Goal: Task Accomplishment & Management: Manage account settings

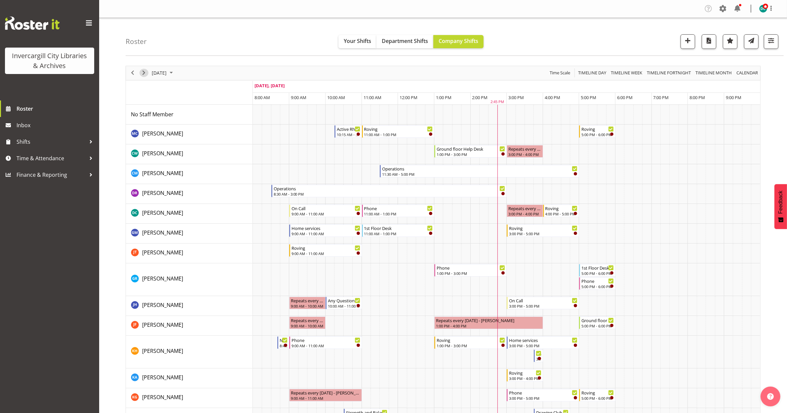
click at [141, 76] on span "Next" at bounding box center [144, 73] width 8 height 8
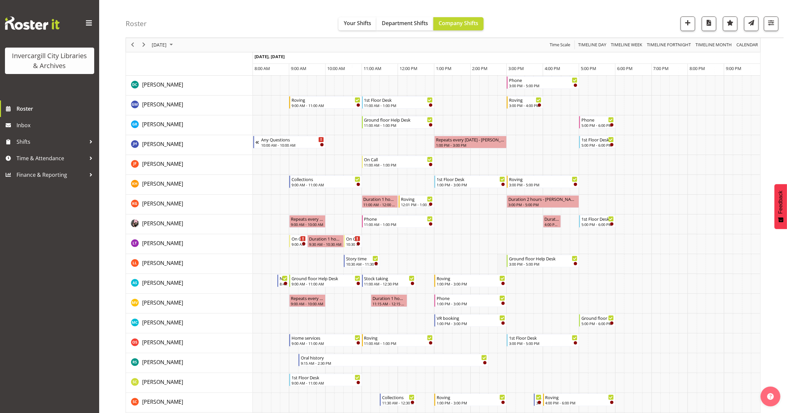
scroll to position [165, 0]
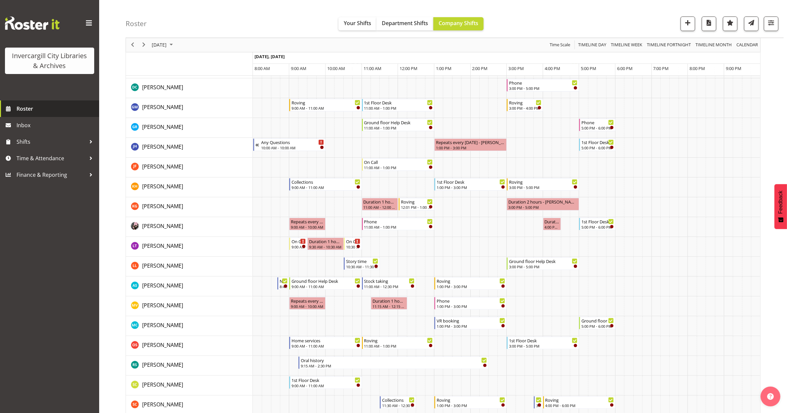
click at [19, 111] on span "Roster" at bounding box center [56, 109] width 79 height 10
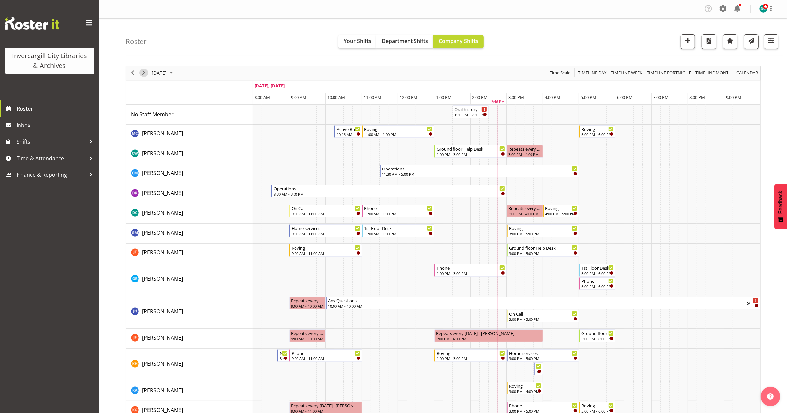
click at [146, 71] on span "Next" at bounding box center [144, 73] width 8 height 8
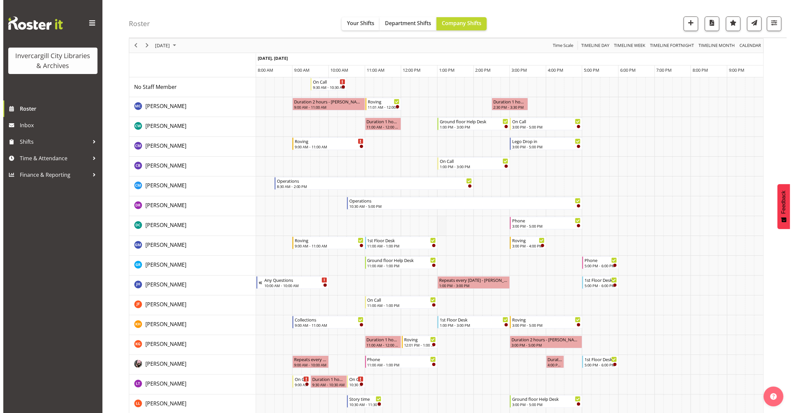
scroll to position [41, 0]
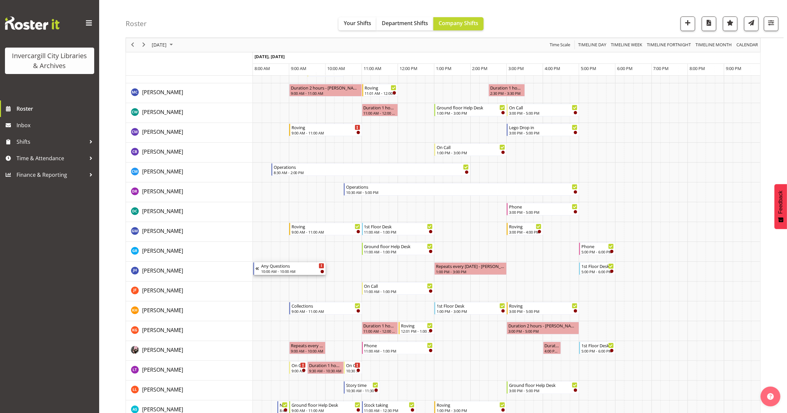
click at [285, 271] on div "10:00 AM - 10:00 AM" at bounding box center [292, 271] width 63 height 5
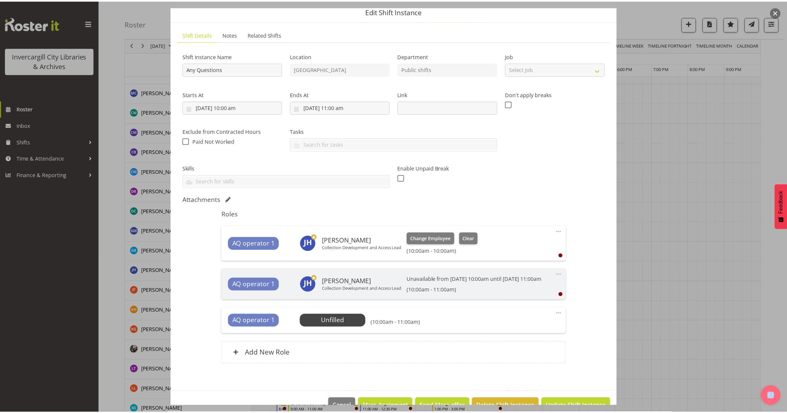
scroll to position [0, 0]
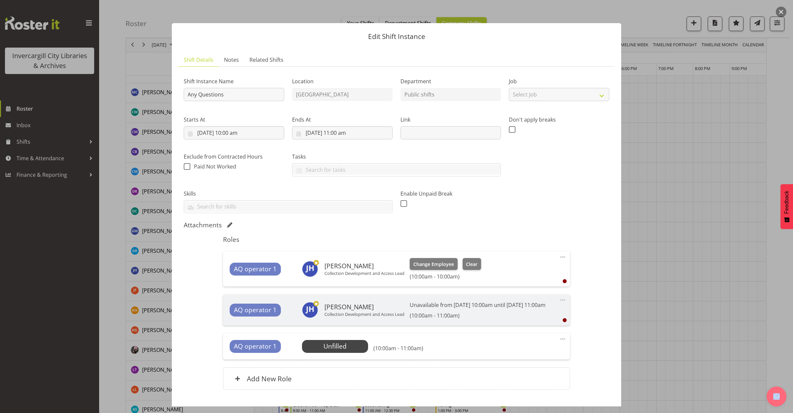
click at [778, 11] on button "button" at bounding box center [781, 12] width 11 height 11
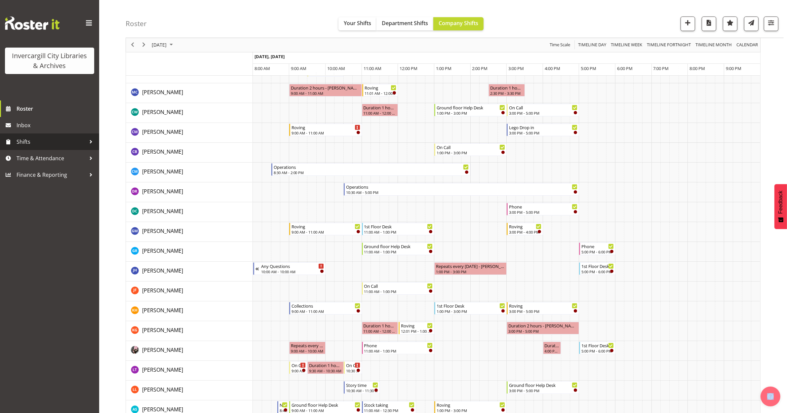
click at [31, 144] on span "Shifts" at bounding box center [51, 142] width 69 height 10
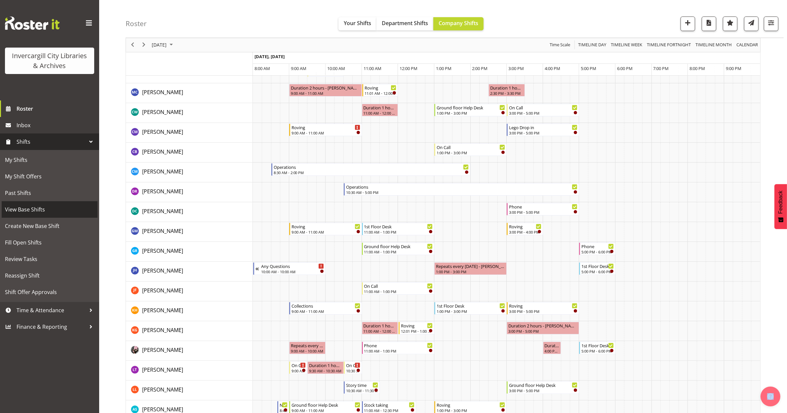
click at [30, 210] on span "View Base Shifts" at bounding box center [49, 209] width 89 height 10
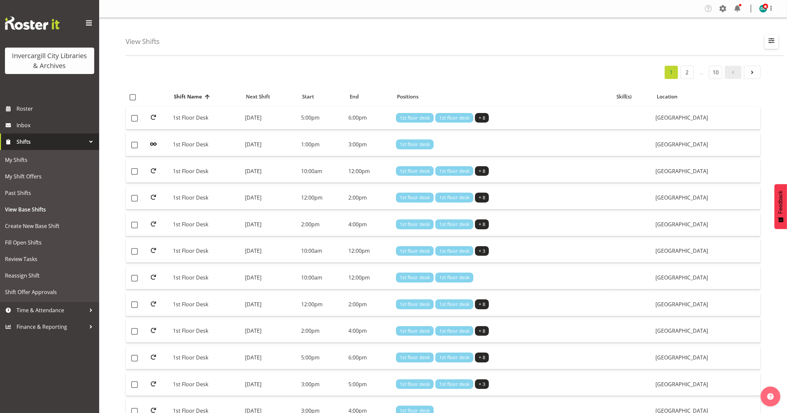
click at [772, 43] on span "button" at bounding box center [771, 40] width 9 height 9
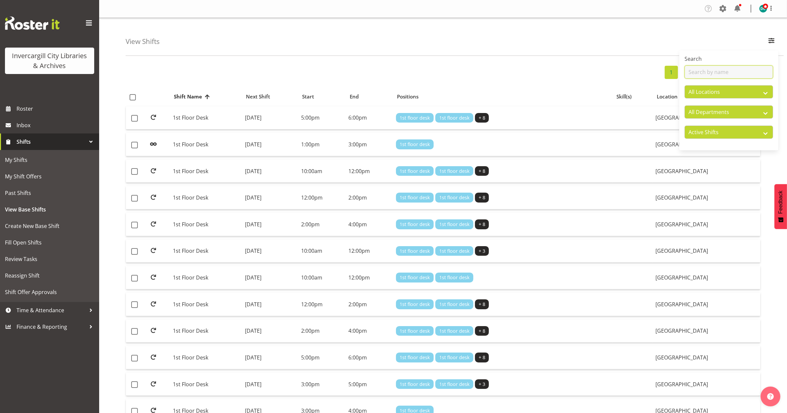
click at [734, 70] on input "text" at bounding box center [728, 71] width 89 height 13
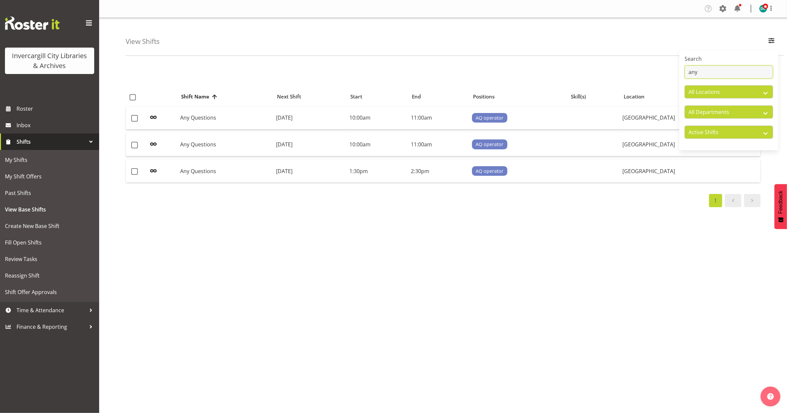
type input "any"
click at [376, 262] on div "1 Shift Name Location Shift Name Next Shift Start End Positions Skill(s) Locati…" at bounding box center [456, 193] width 661 height 264
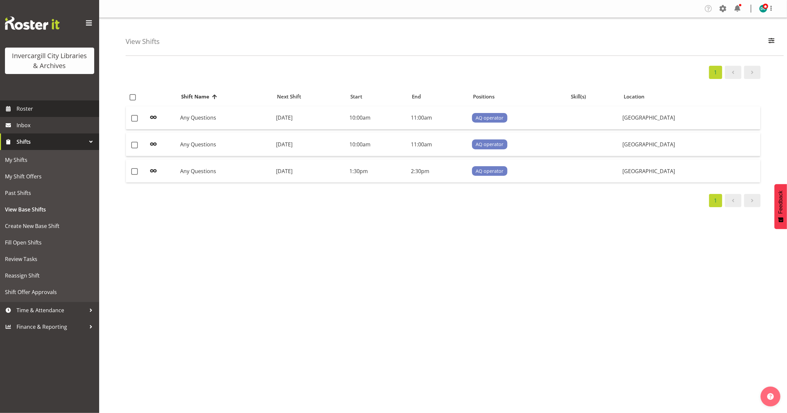
click at [34, 112] on span "Roster" at bounding box center [56, 109] width 79 height 10
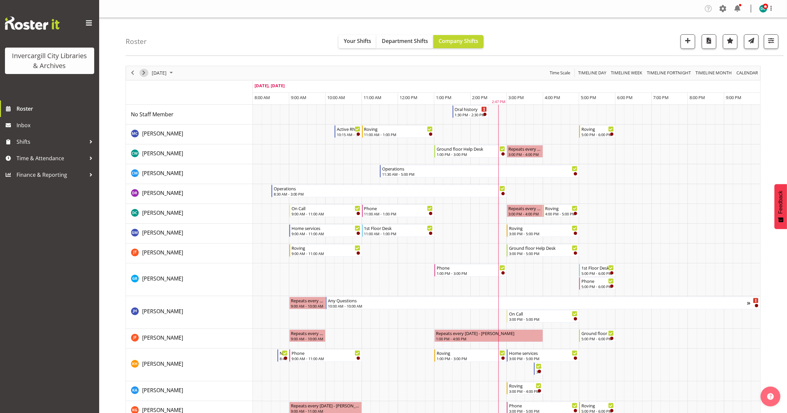
click at [142, 69] on span "Next" at bounding box center [144, 73] width 8 height 8
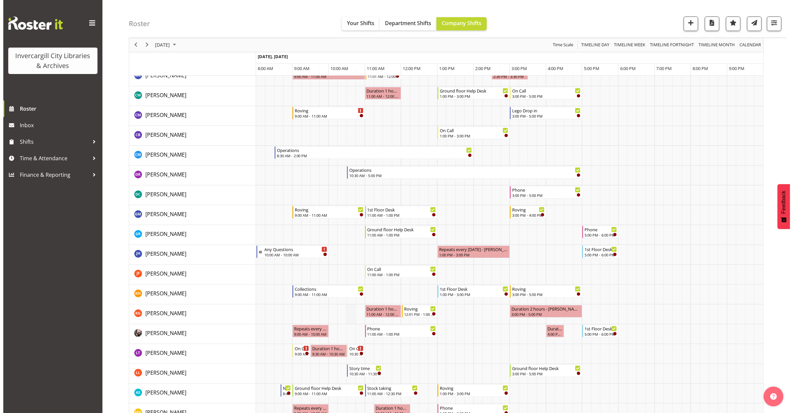
scroll to position [124, 0]
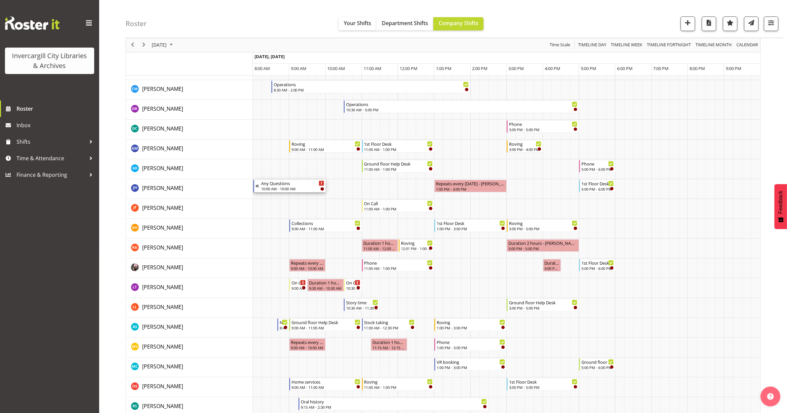
click at [285, 188] on div "10:00 AM - 10:00 AM" at bounding box center [292, 188] width 63 height 5
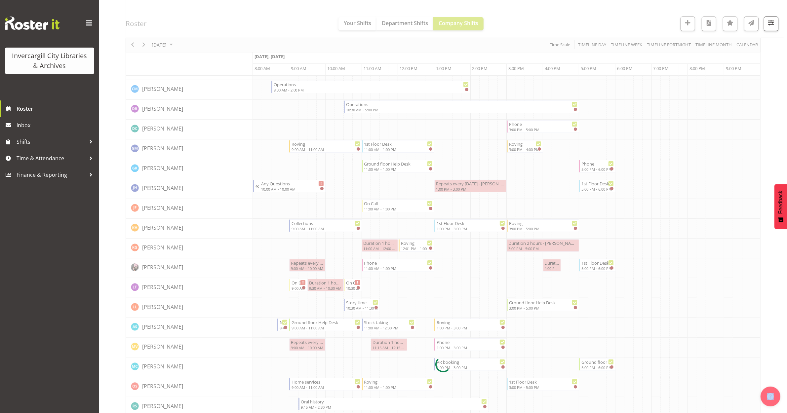
click at [286, 189] on div at bounding box center [443, 364] width 635 height 845
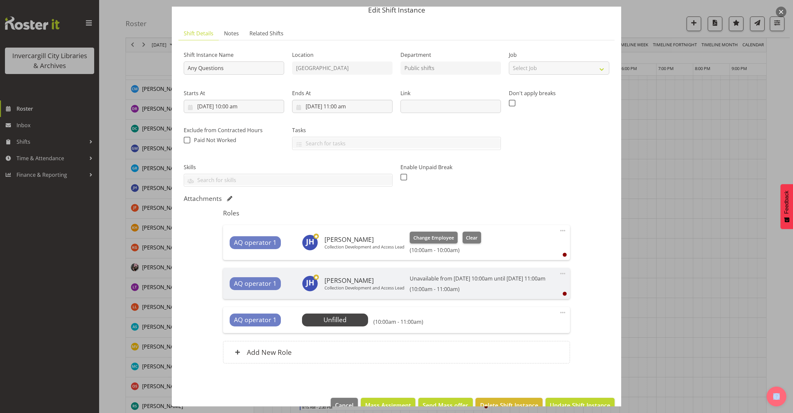
scroll to position [51, 0]
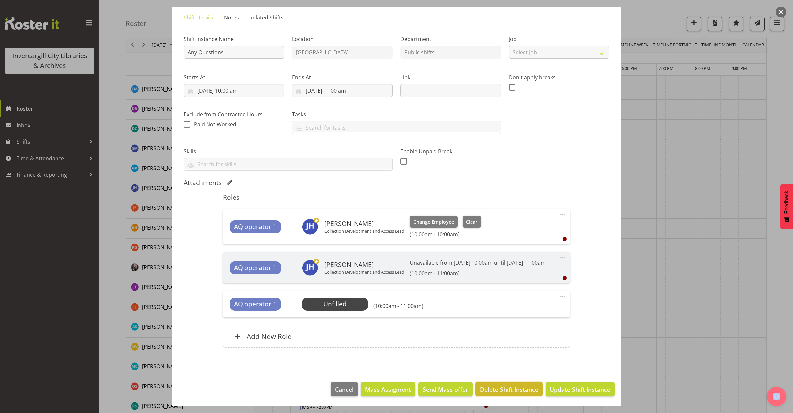
click at [490, 391] on span "Delete Shift Instance" at bounding box center [509, 389] width 58 height 9
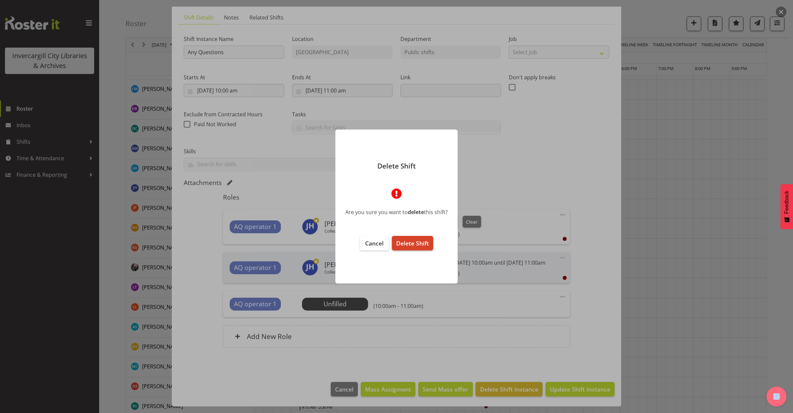
click at [418, 243] on span "Delete Shift" at bounding box center [412, 243] width 33 height 8
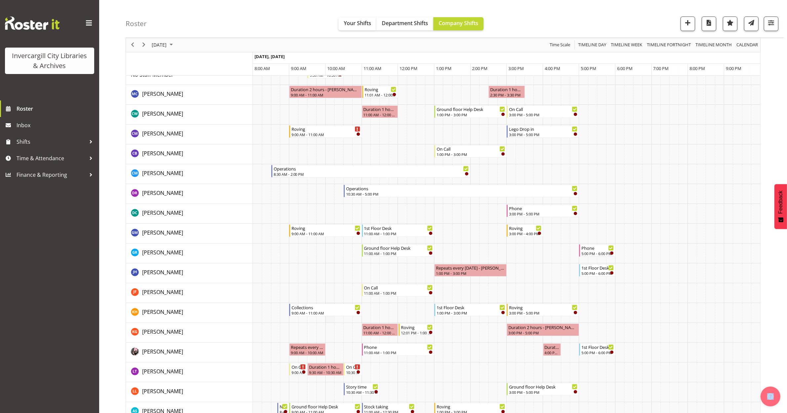
scroll to position [124, 0]
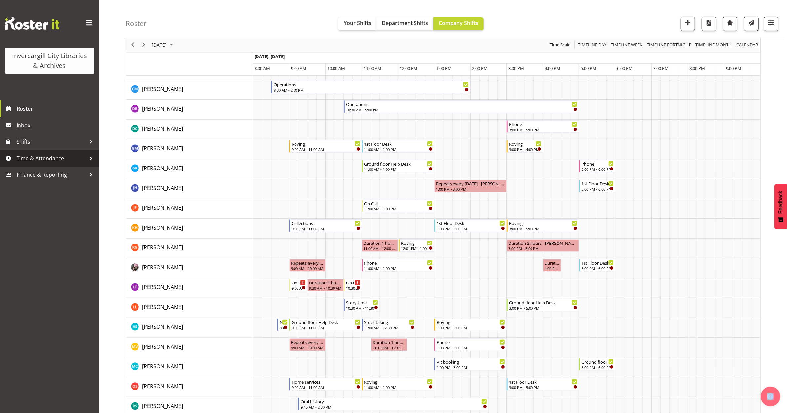
click at [42, 161] on span "Time & Attendance" at bounding box center [51, 158] width 69 height 10
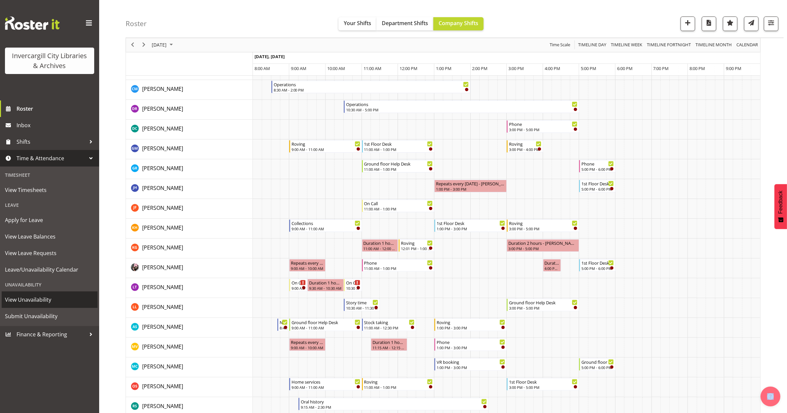
click at [26, 303] on span "View Unavailability" at bounding box center [49, 300] width 89 height 10
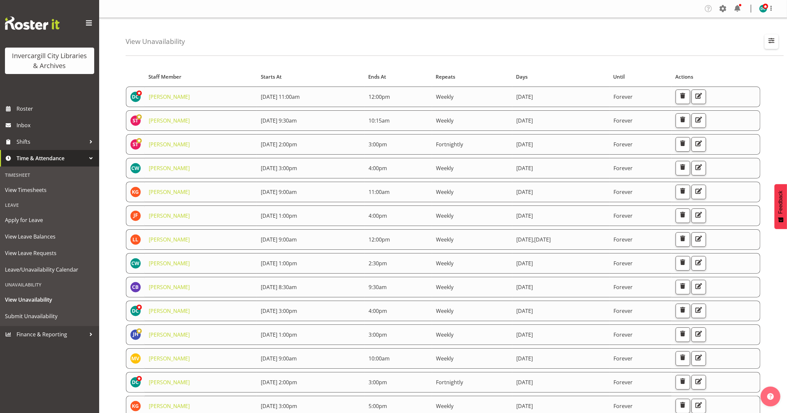
click at [767, 38] on span "button" at bounding box center [771, 40] width 9 height 9
click at [734, 69] on input "text" at bounding box center [728, 71] width 89 height 13
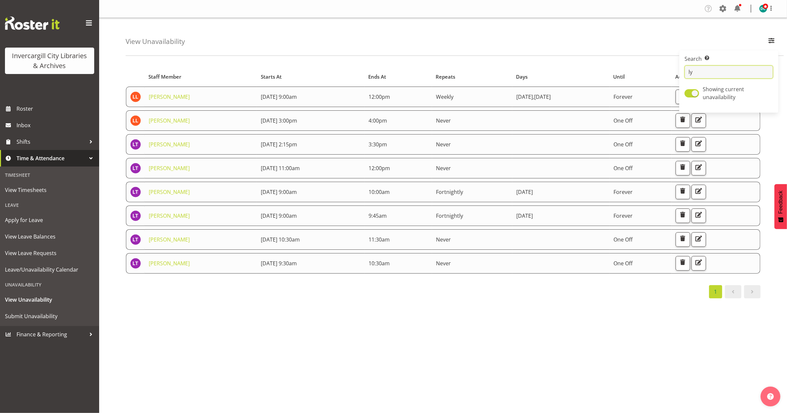
type input "ly"
click at [374, 332] on div "Company Settings Roles & Skills Tasks Jobs Employees Locations & Departments Ac…" at bounding box center [442, 206] width 687 height 413
click at [703, 261] on span "button" at bounding box center [698, 262] width 9 height 9
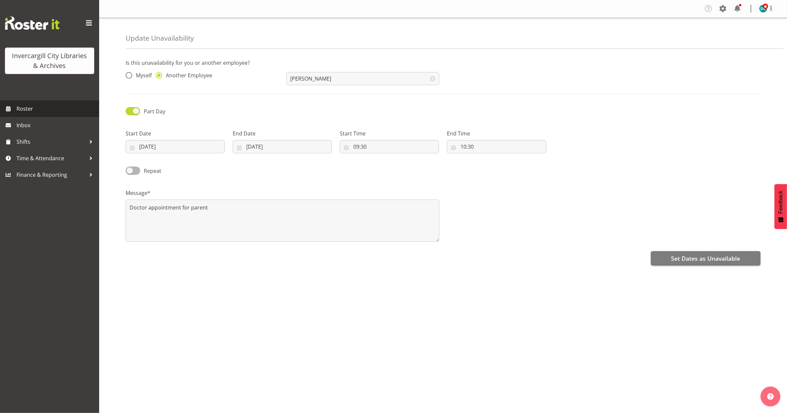
click at [43, 105] on span "Roster" at bounding box center [56, 109] width 79 height 10
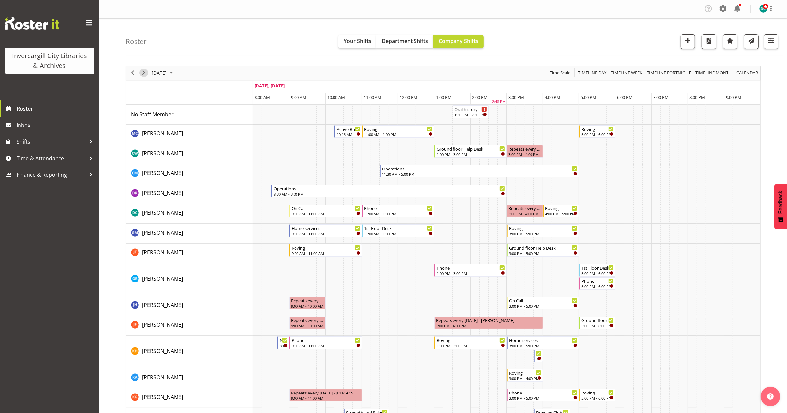
click at [144, 77] on span "Next" at bounding box center [144, 73] width 8 height 8
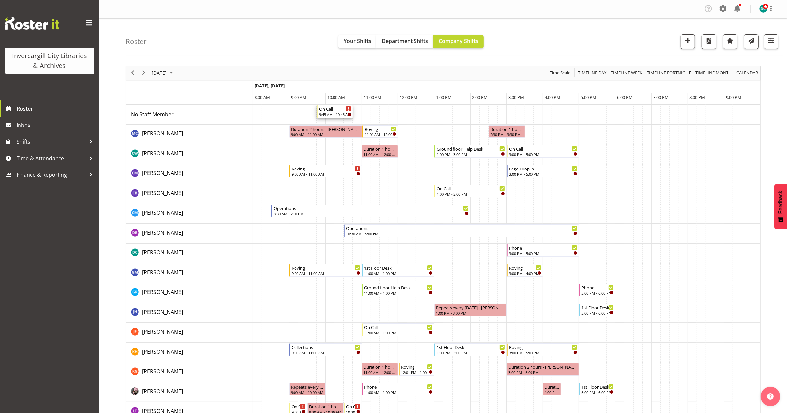
click at [326, 111] on div "On Call" at bounding box center [335, 108] width 33 height 7
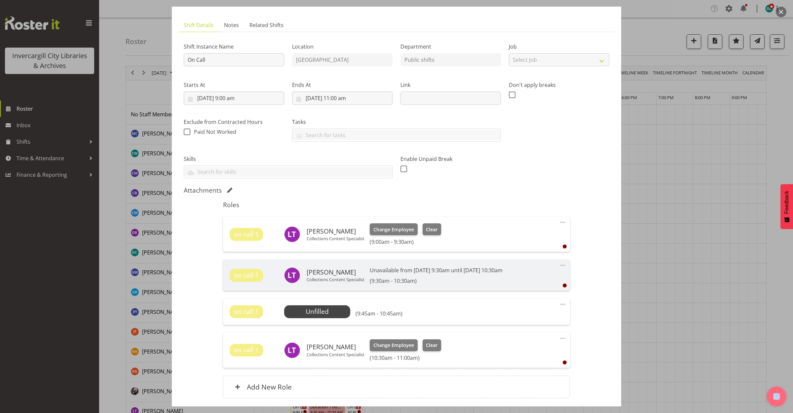
scroll to position [41, 0]
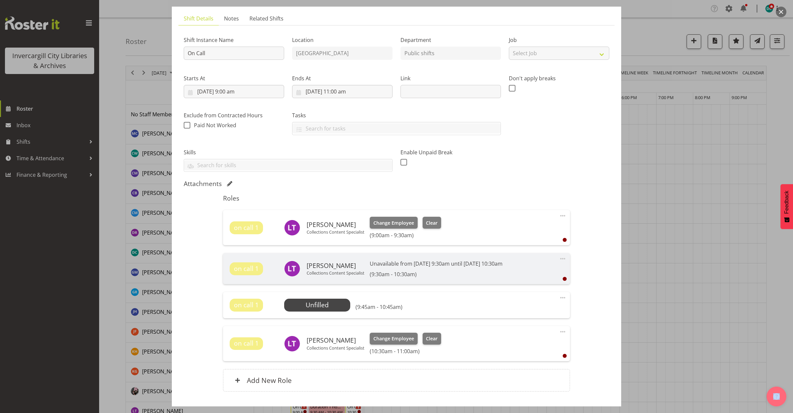
click at [559, 216] on span at bounding box center [563, 216] width 8 height 8
click at [517, 253] on link "Delete" at bounding box center [534, 254] width 63 height 12
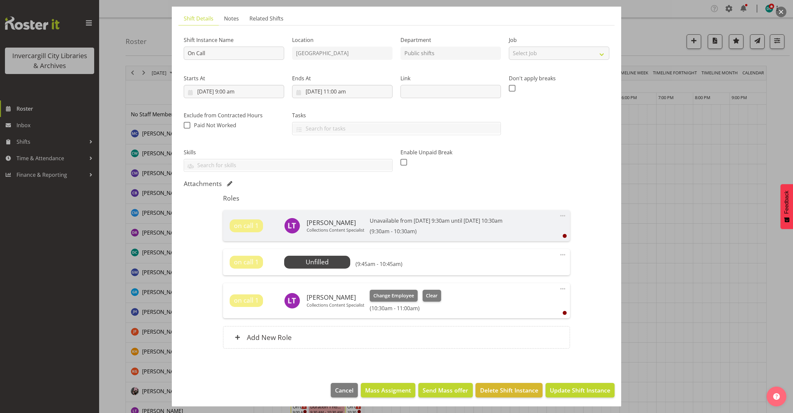
click at [559, 256] on span at bounding box center [563, 255] width 8 height 8
click at [522, 291] on link "Delete" at bounding box center [534, 293] width 63 height 12
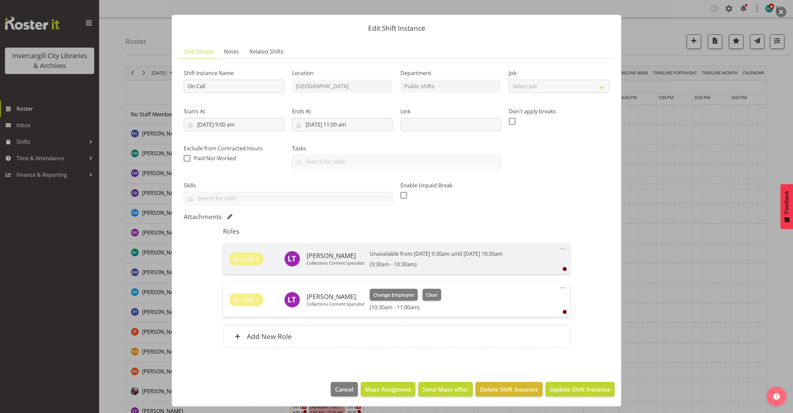
scroll to position [9, 0]
click at [559, 289] on span at bounding box center [563, 288] width 8 height 8
click at [504, 330] on link "Delete" at bounding box center [534, 326] width 63 height 12
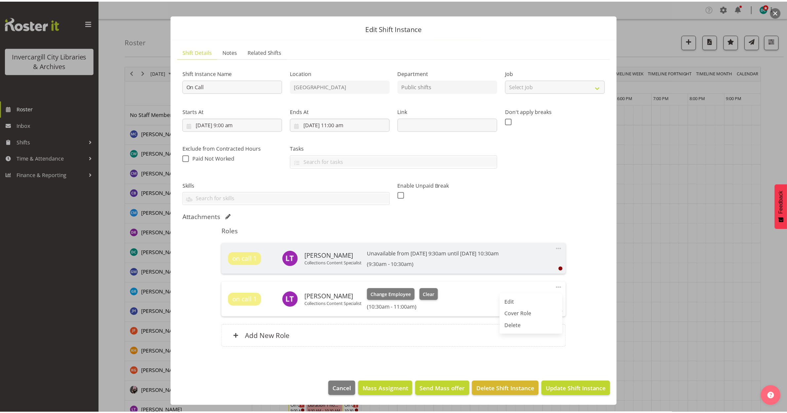
scroll to position [0, 0]
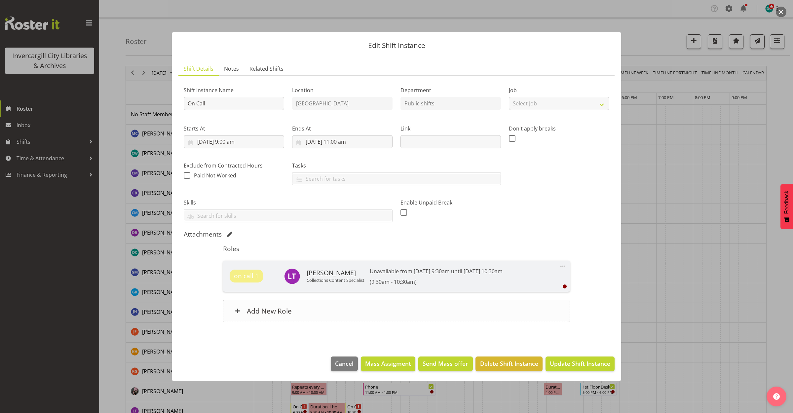
click at [313, 309] on div "Add New Role" at bounding box center [396, 311] width 347 height 22
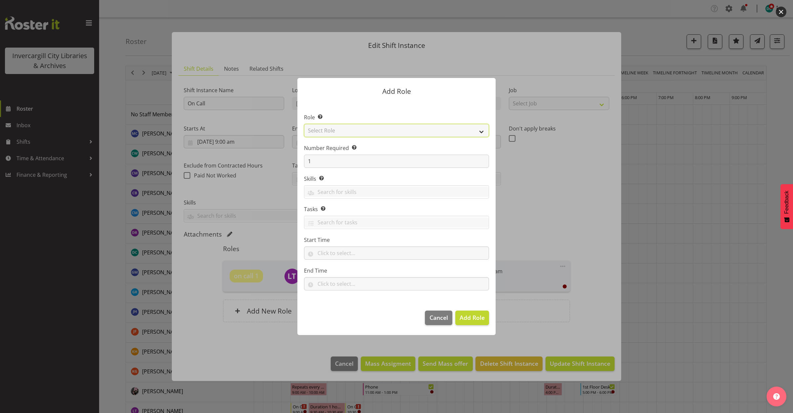
click at [347, 129] on select "Select Role 1st floor desk AQ operator Business Support Team member Casual Cust…" at bounding box center [396, 130] width 185 height 13
select select "1549"
click at [304, 124] on select "Select Role 1st floor desk AQ operator Business Support Team member Casual Cust…" at bounding box center [396, 130] width 185 height 13
drag, startPoint x: 474, startPoint y: 314, endPoint x: 479, endPoint y: 335, distance: 21.4
click at [474, 315] on span "Add Role" at bounding box center [472, 318] width 25 height 8
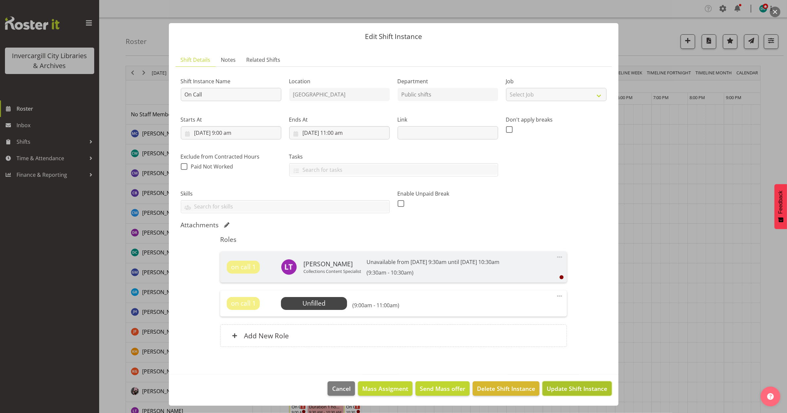
click at [571, 390] on span "Update Shift Instance" at bounding box center [576, 388] width 60 height 9
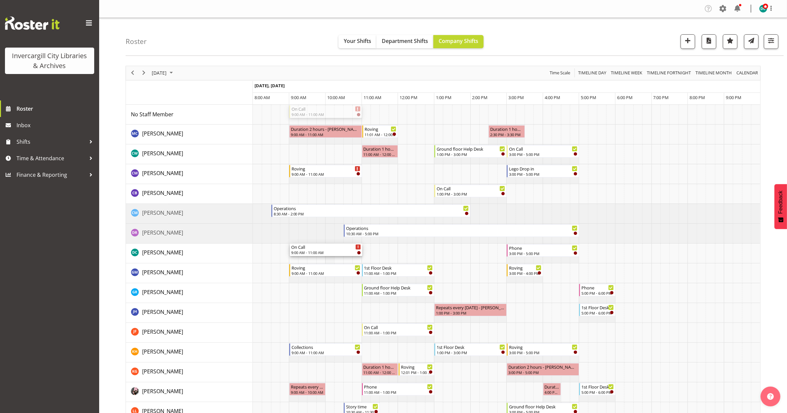
drag, startPoint x: 336, startPoint y: 111, endPoint x: 331, endPoint y: 253, distance: 141.5
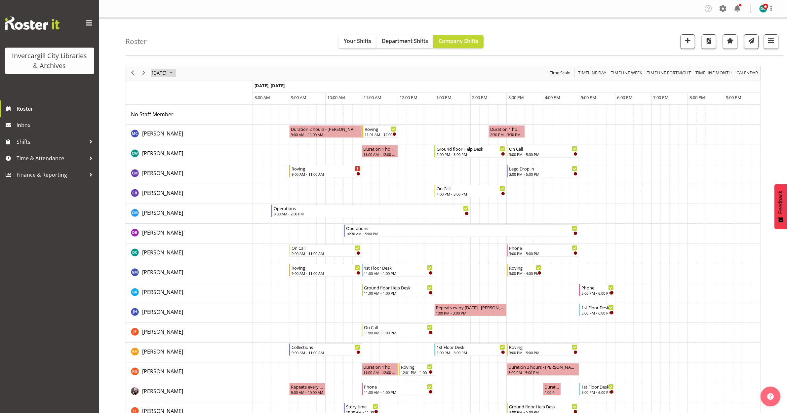
click at [167, 74] on span "[DATE]" at bounding box center [159, 73] width 16 height 8
click at [207, 91] on span "previous month" at bounding box center [209, 90] width 12 height 12
click at [179, 116] on span "2" at bounding box center [180, 112] width 10 height 10
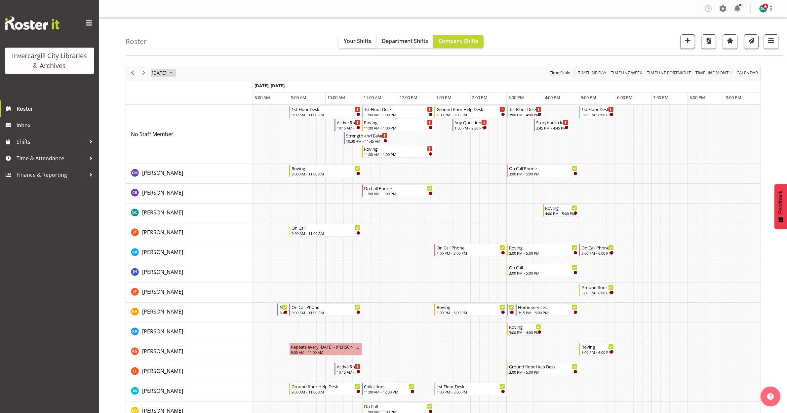
click at [167, 75] on span "[DATE]" at bounding box center [159, 73] width 16 height 8
click at [179, 146] on span "23" at bounding box center [180, 146] width 10 height 10
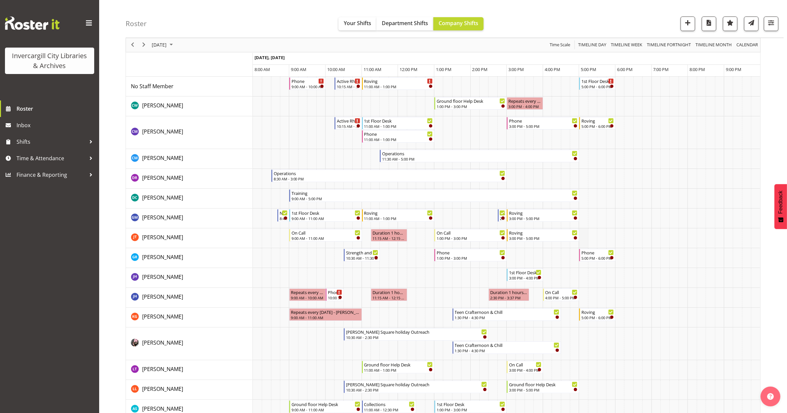
scroll to position [41, 0]
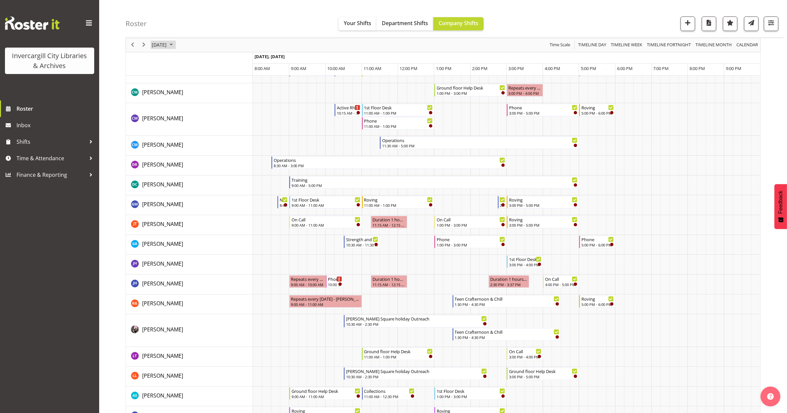
click at [157, 42] on span "[DATE]" at bounding box center [159, 45] width 16 height 8
click at [188, 119] on span "24" at bounding box center [190, 118] width 10 height 10
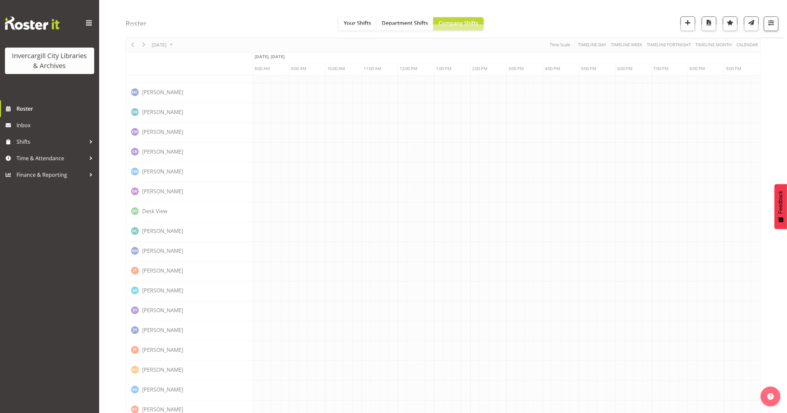
scroll to position [0, 0]
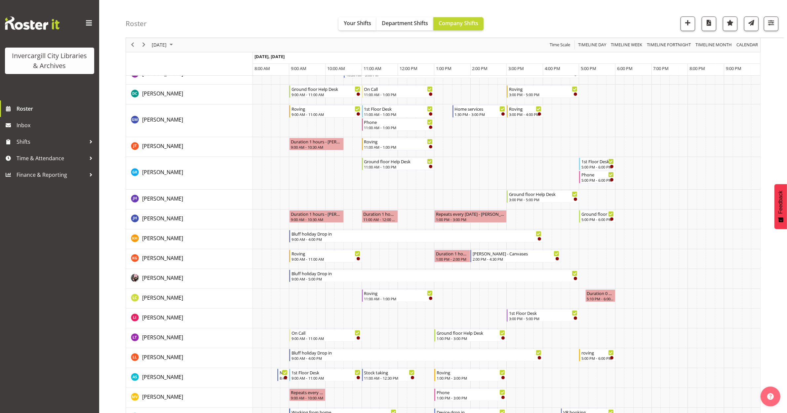
scroll to position [124, 0]
